Goal: Find specific page/section: Find specific page/section

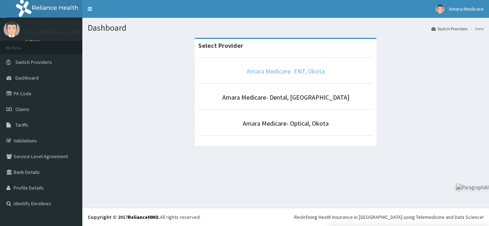
click at [275, 73] on link "Amara Medicare- ENT, Okota" at bounding box center [286, 71] width 78 height 8
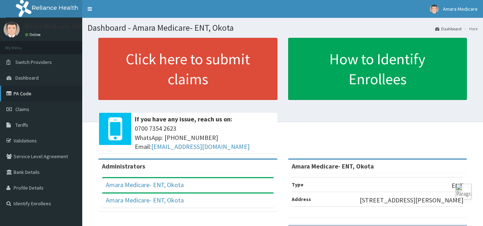
click at [16, 99] on link "PA Code" at bounding box center [41, 94] width 82 height 16
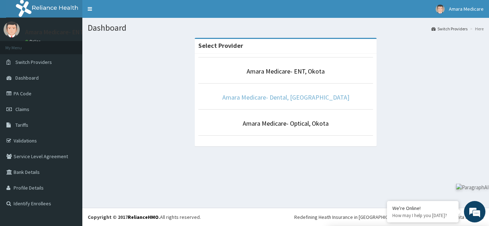
click at [297, 99] on link "Amara Medicare- Dental, Okota" at bounding box center [285, 97] width 127 height 8
